Goal: Task Accomplishment & Management: Manage account settings

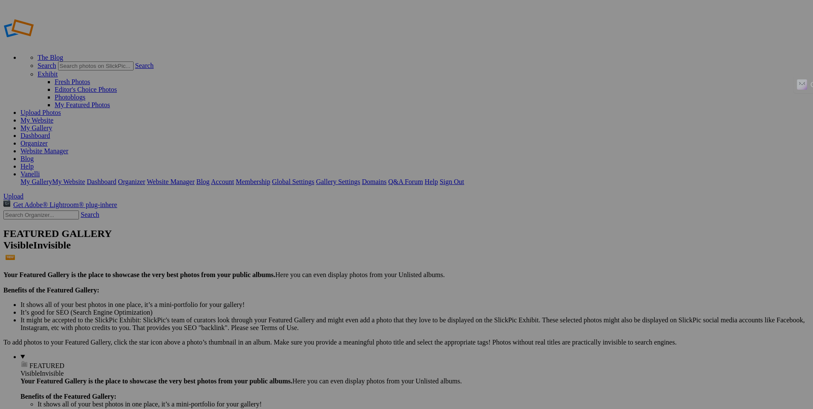
type input "Morgan Amick"
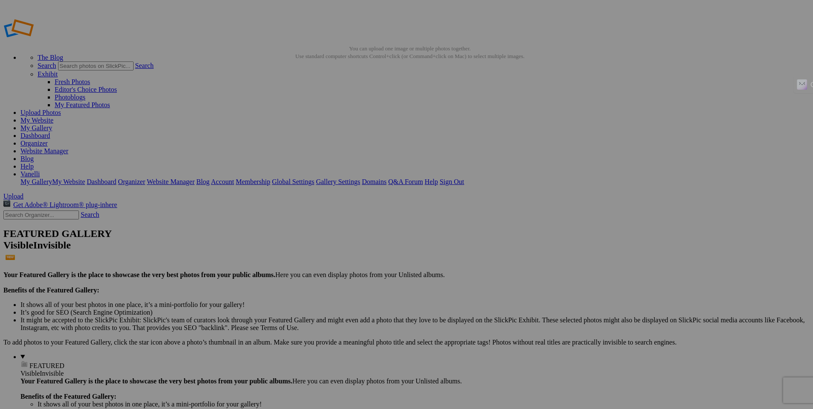
drag, startPoint x: 70, startPoint y: 251, endPoint x: 108, endPoint y: 256, distance: 38.8
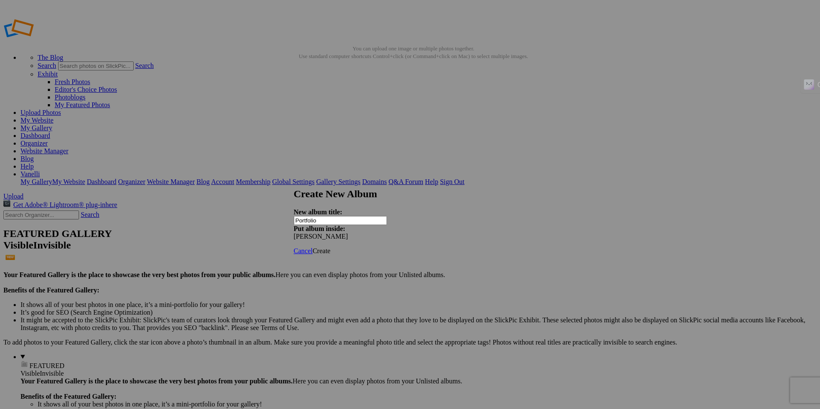
type input "Portfolio"
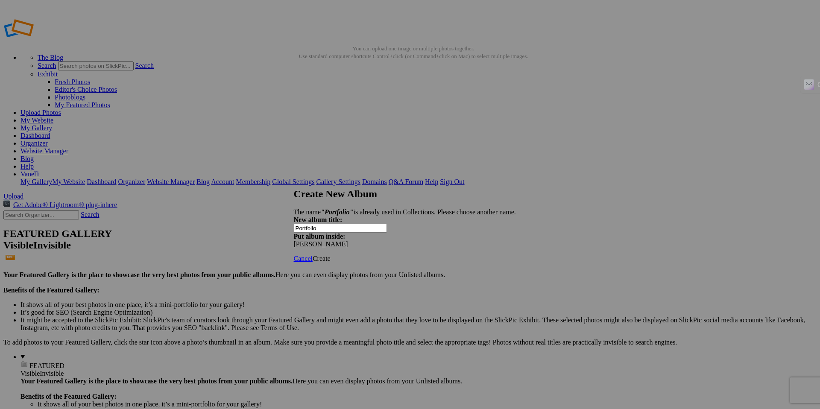
click at [294, 180] on link at bounding box center [294, 180] width 0 height 0
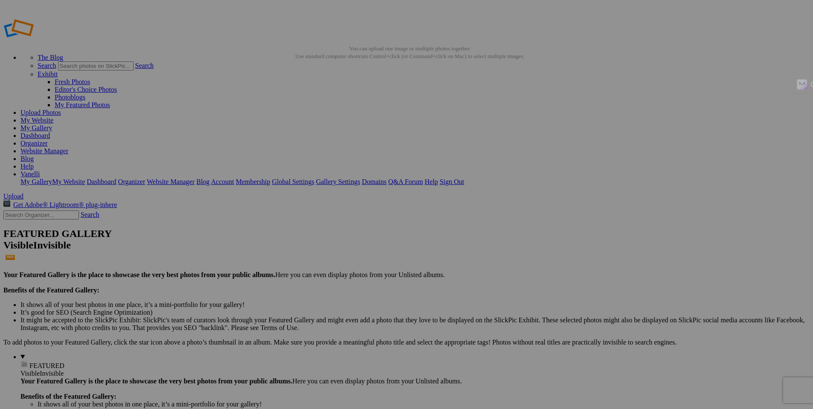
type input "Portfolio"
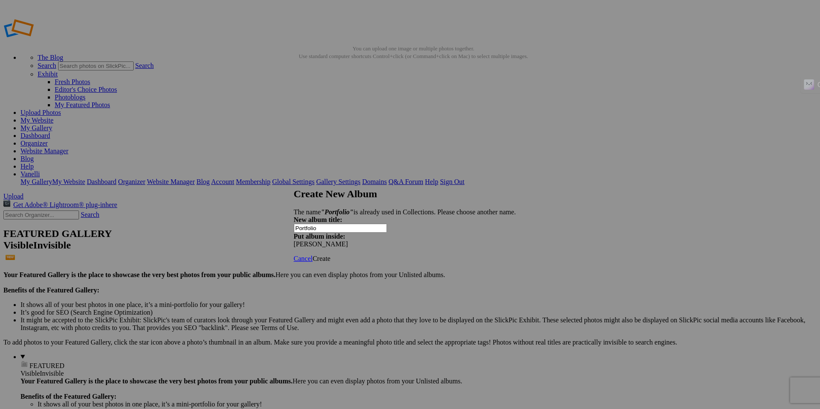
click at [312, 255] on span "Cancel" at bounding box center [303, 258] width 19 height 7
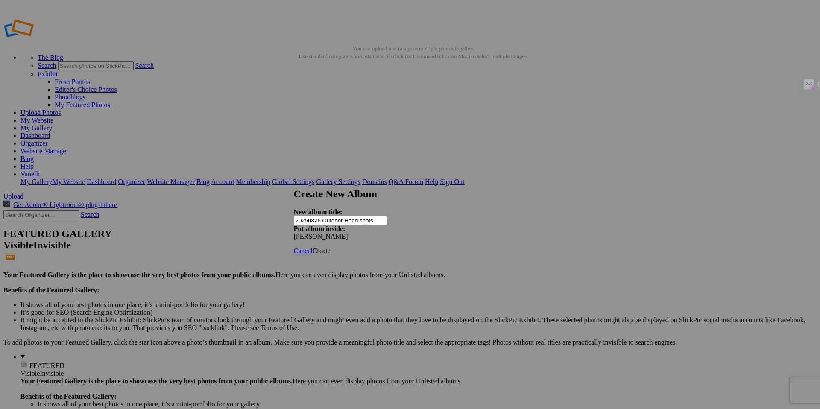
type input "20250826 Outdoor Head shots"
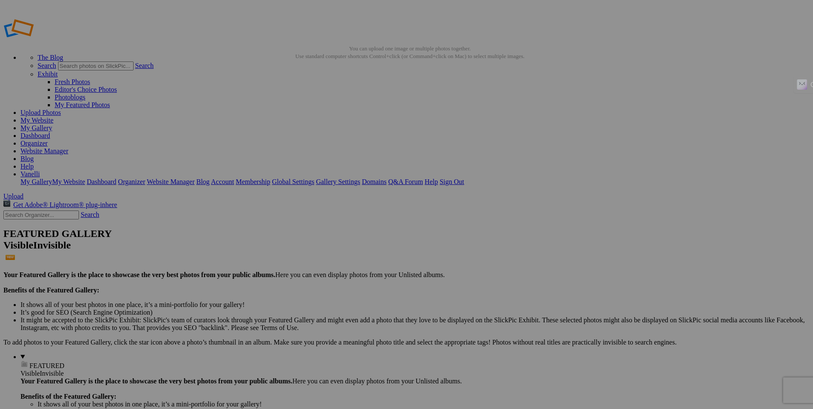
type input "A"
type input "Unedited"
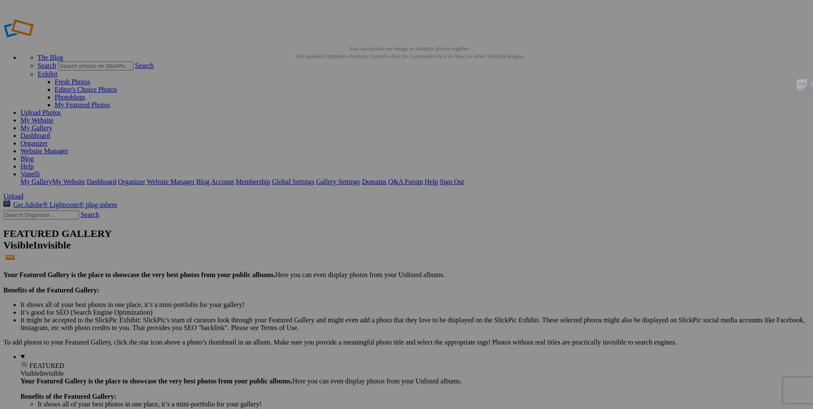
type input "Complete"
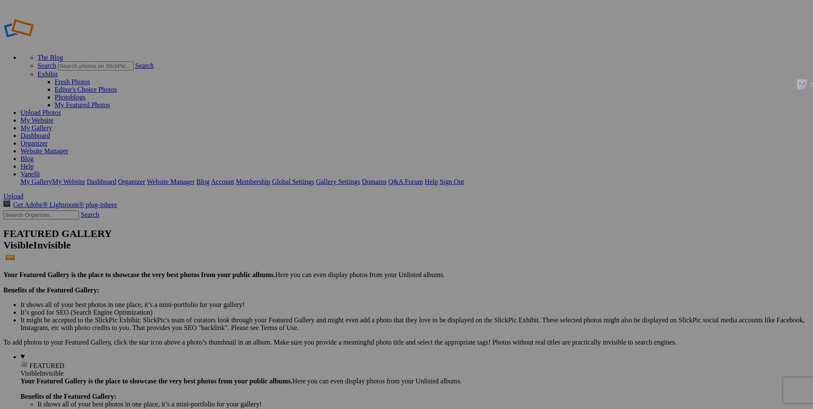
type input "Complete"
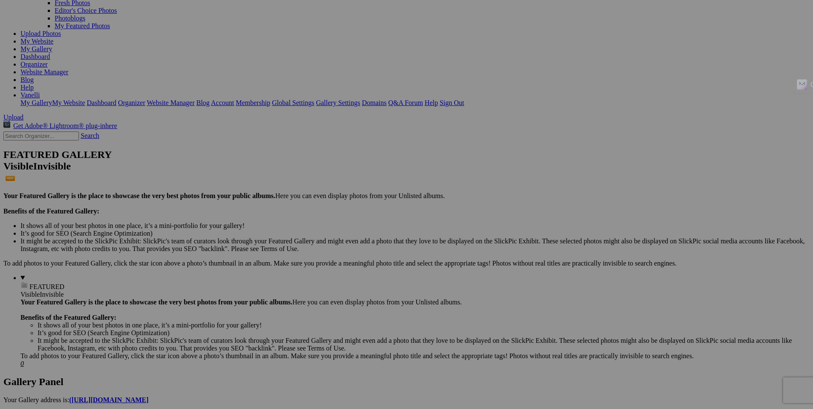
scroll to position [96, 0]
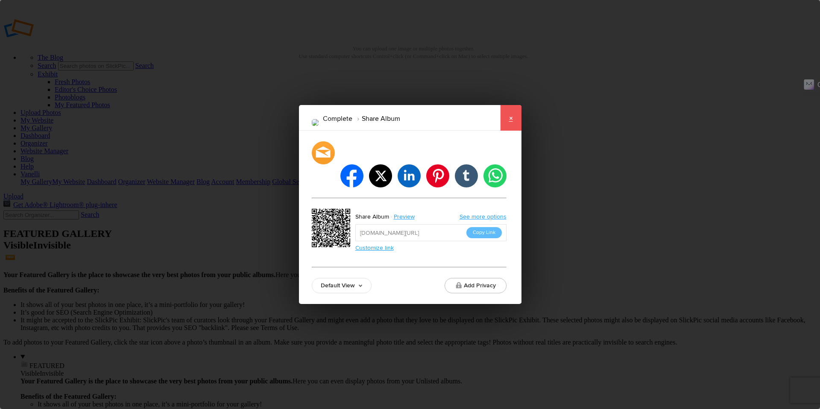
click at [511, 131] on link "×" at bounding box center [510, 118] width 21 height 26
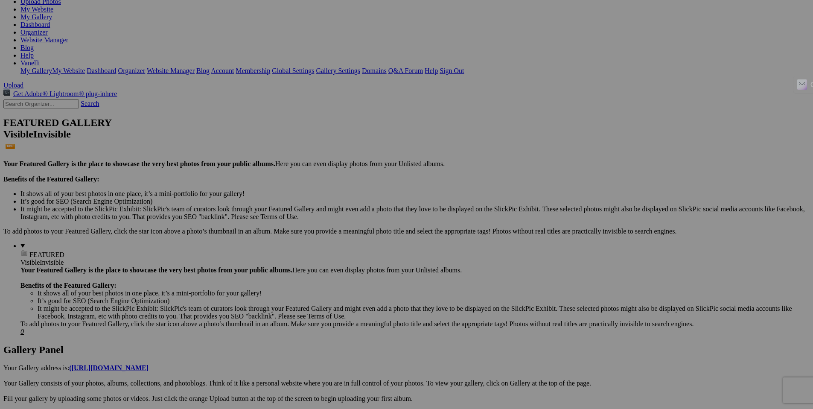
scroll to position [111, 0]
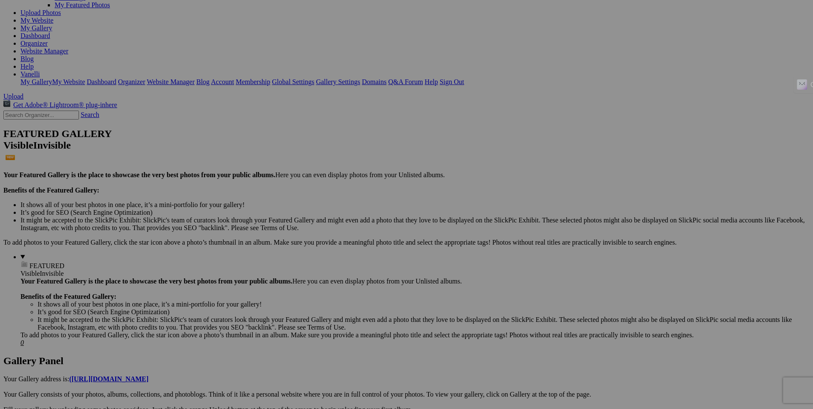
scroll to position [99, 0]
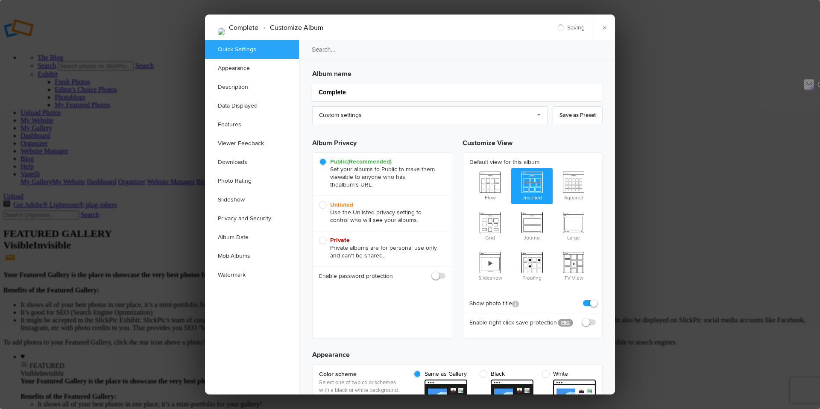
scroll to position [0, 0]
click at [241, 160] on link "Downloads" at bounding box center [252, 162] width 94 height 19
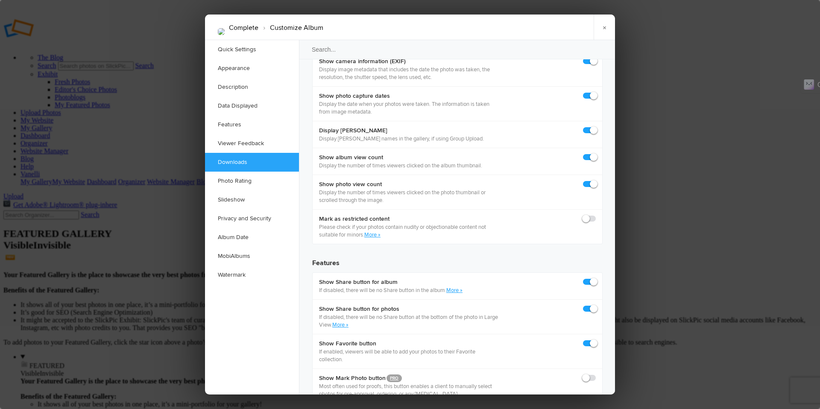
scroll to position [1323, 0]
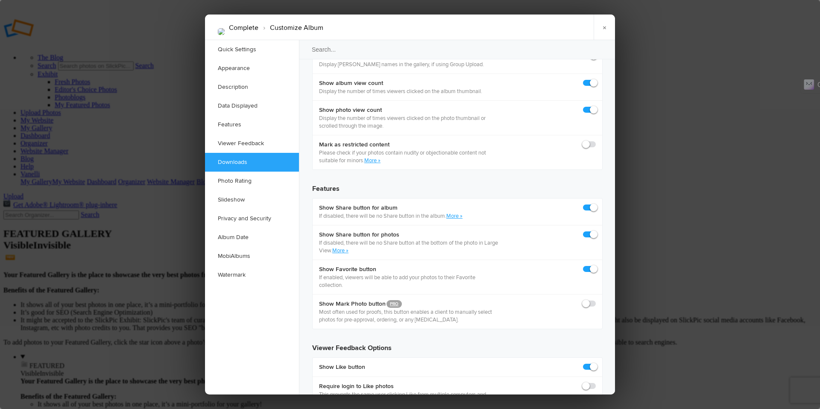
checkbox input "true"
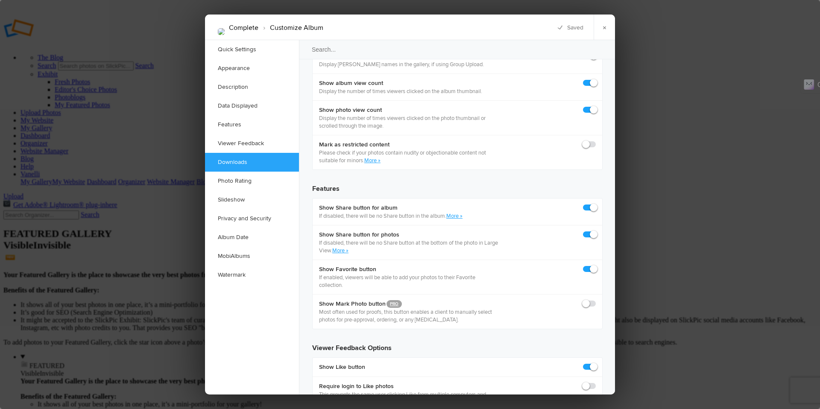
checkbox input "true"
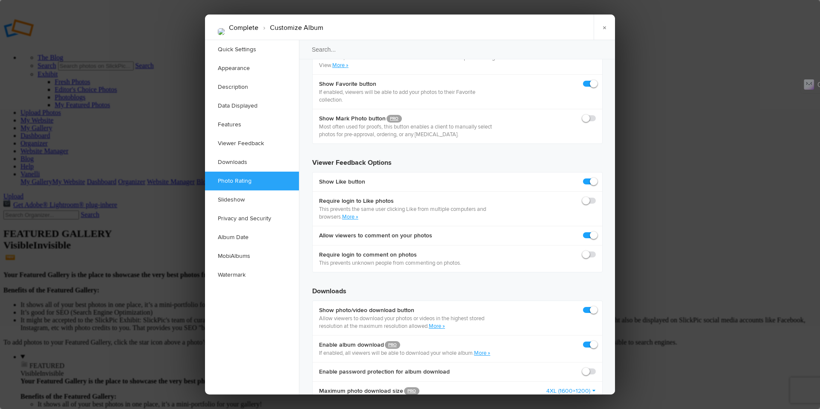
scroll to position [1517, 0]
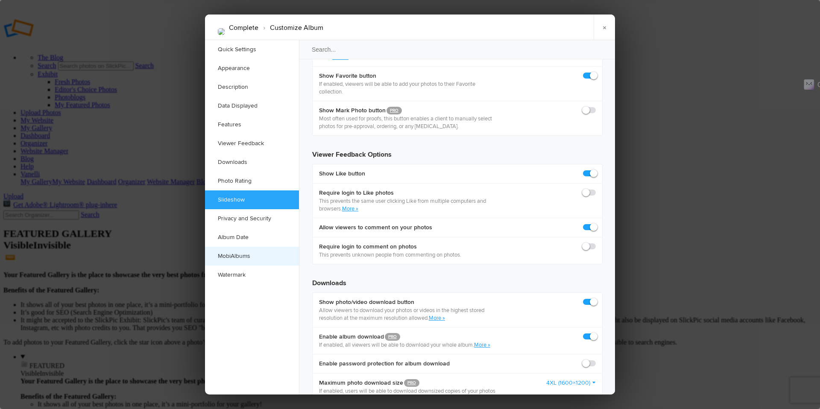
click at [240, 255] on link "MobiAlbums" at bounding box center [252, 256] width 94 height 19
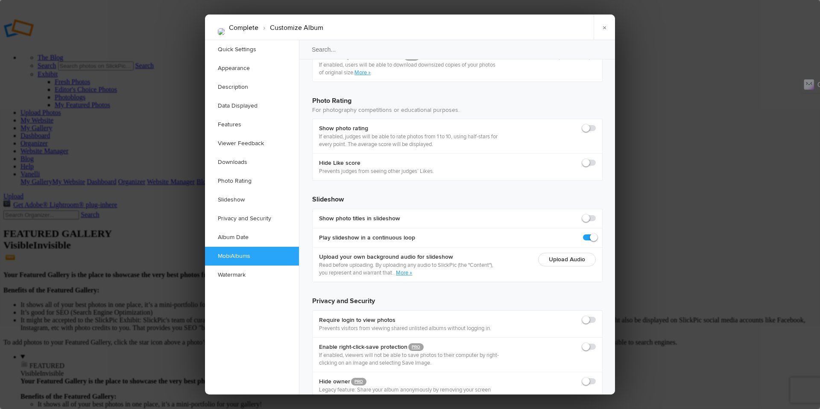
scroll to position [1852, 0]
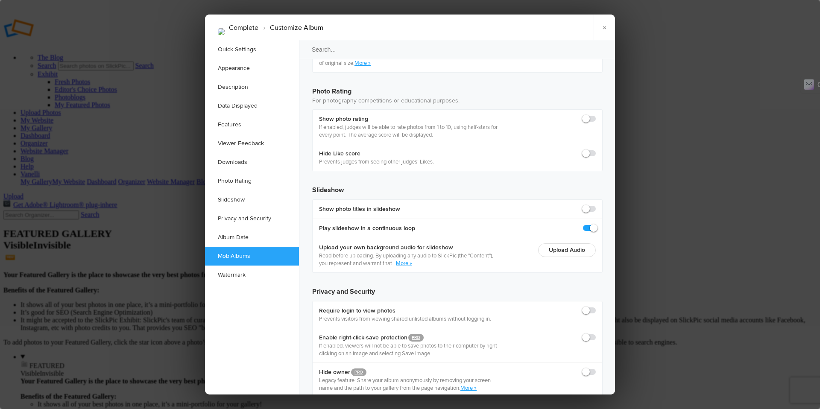
checkbox input "true"
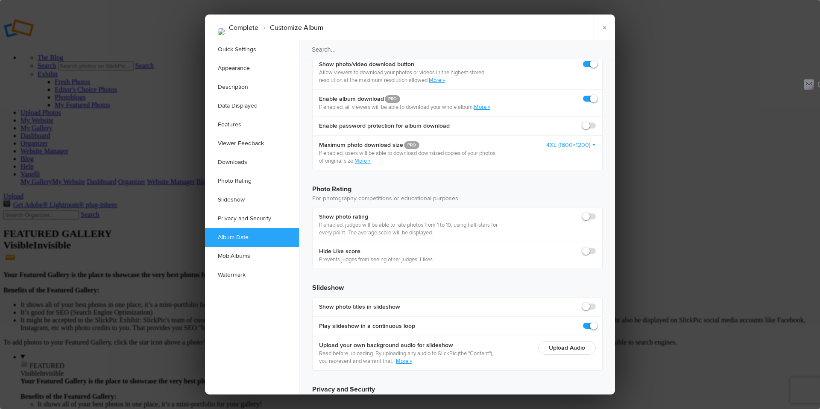
scroll to position [1752, 0]
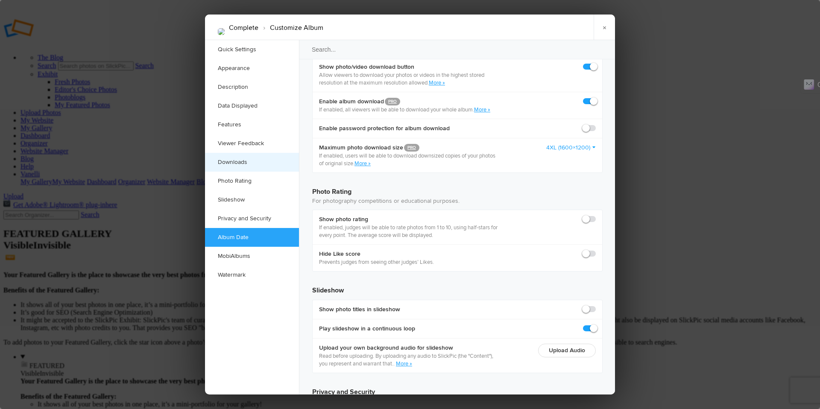
click at [225, 162] on link "Downloads" at bounding box center [252, 162] width 94 height 19
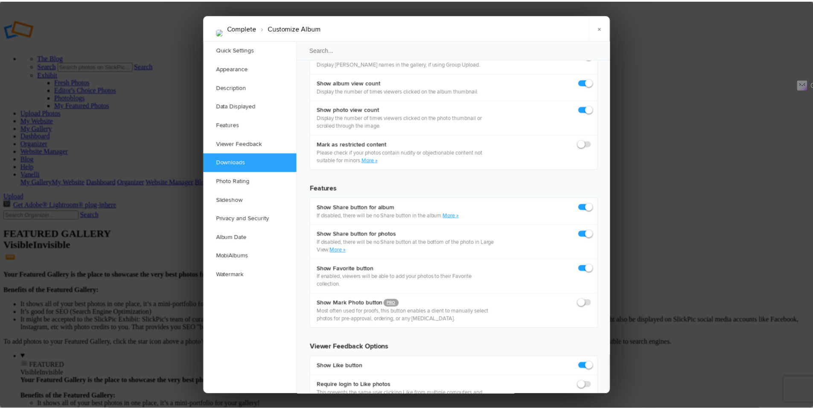
scroll to position [1323, 0]
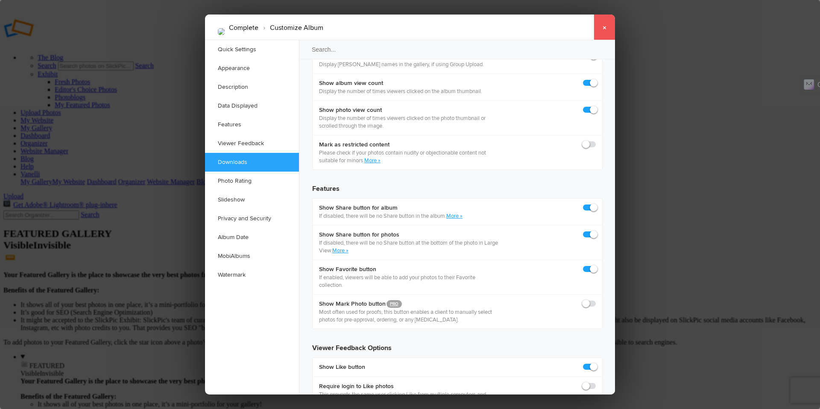
click at [604, 26] on link "×" at bounding box center [603, 28] width 21 height 26
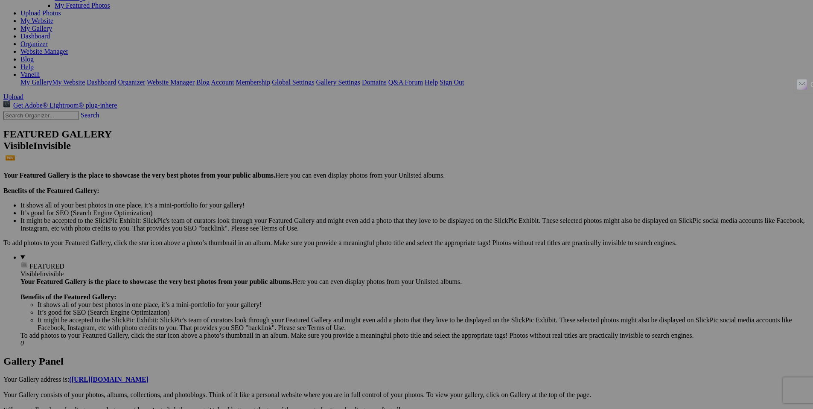
scroll to position [106, 0]
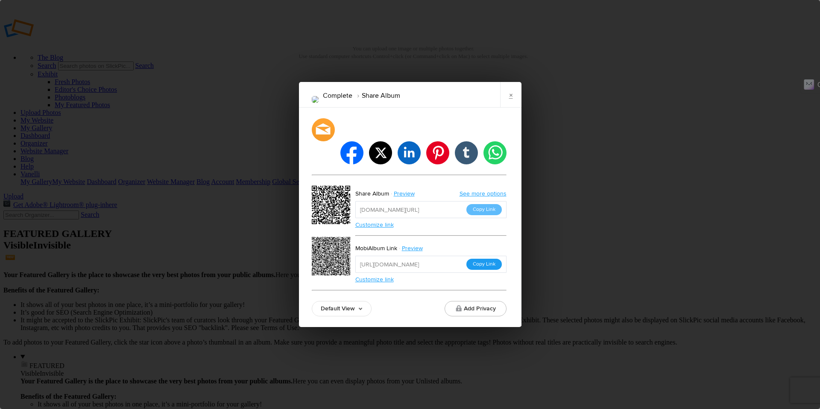
click at [490, 259] on button "Copy Link" at bounding box center [483, 264] width 35 height 11
click at [506, 108] on link "×" at bounding box center [510, 95] width 21 height 26
